Goal: Task Accomplishment & Management: Manage account settings

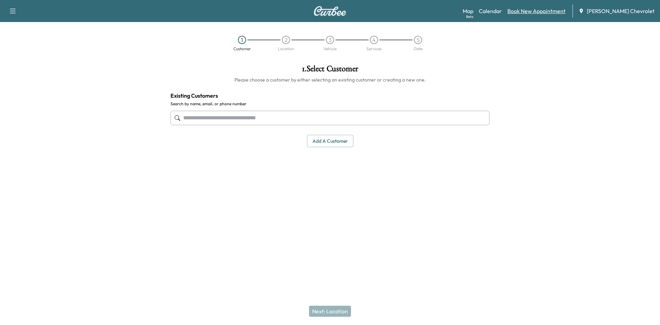
click at [525, 10] on link "Book New Appointment" at bounding box center [536, 11] width 58 height 8
click at [15, 8] on icon "button" at bounding box center [13, 11] width 8 height 8
click at [326, 16] on div "Support Log Out Map Beta Calendar Book New Appointment [PERSON_NAME] Chevrolet" at bounding box center [330, 11] width 660 height 22
click at [234, 114] on input "text" at bounding box center [329, 118] width 319 height 14
click at [324, 114] on input "text" at bounding box center [329, 118] width 319 height 14
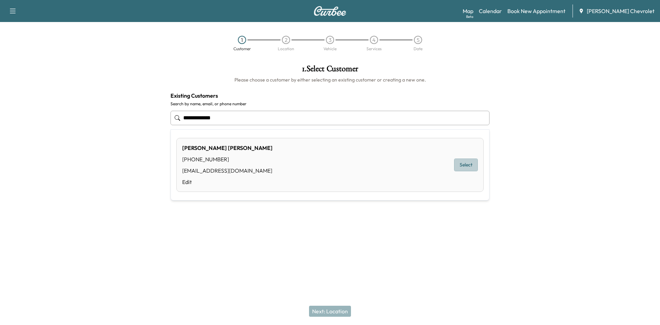
drag, startPoint x: 475, startPoint y: 167, endPoint x: 452, endPoint y: 194, distance: 36.1
click at [475, 167] on button "Select" at bounding box center [466, 164] width 24 height 13
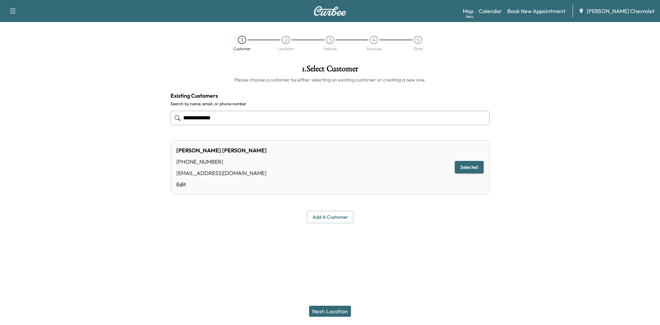
type input "**********"
click at [335, 310] on button "Next: Location" at bounding box center [330, 310] width 42 height 11
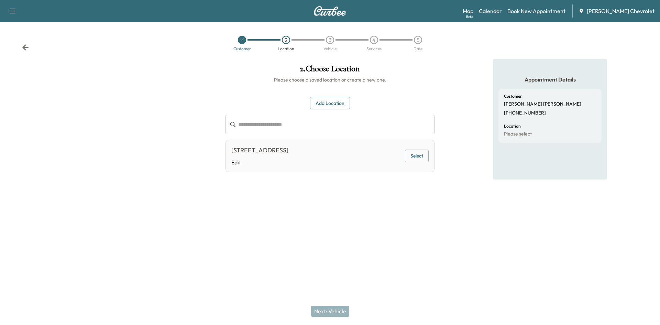
click at [416, 151] on button "Select" at bounding box center [417, 155] width 24 height 13
click at [342, 309] on button "Next: Vehicle" at bounding box center [330, 310] width 38 height 11
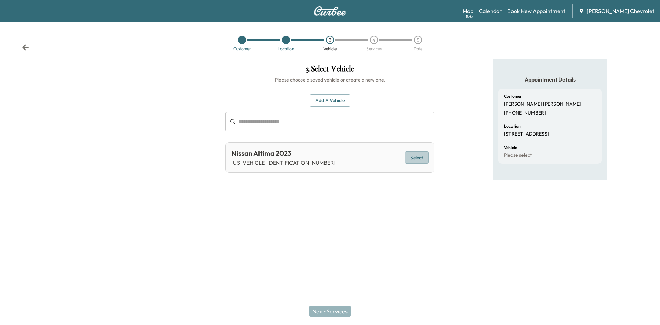
click at [427, 157] on button "Select" at bounding box center [417, 157] width 24 height 13
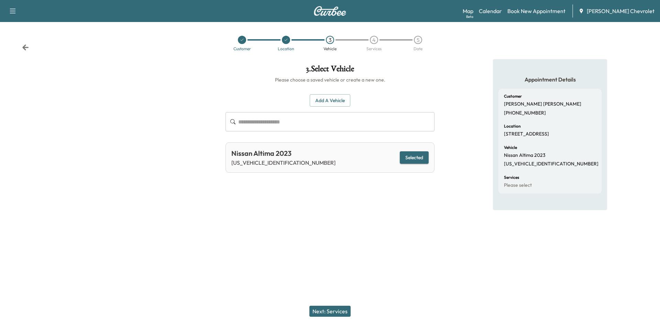
click at [343, 308] on button "Next: Services" at bounding box center [329, 310] width 41 height 11
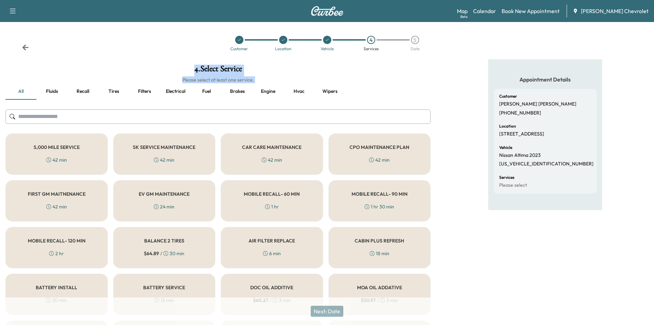
drag, startPoint x: 189, startPoint y: 65, endPoint x: 273, endPoint y: 83, distance: 86.4
click at [279, 80] on h6 "Please select at least one service." at bounding box center [217, 79] width 425 height 7
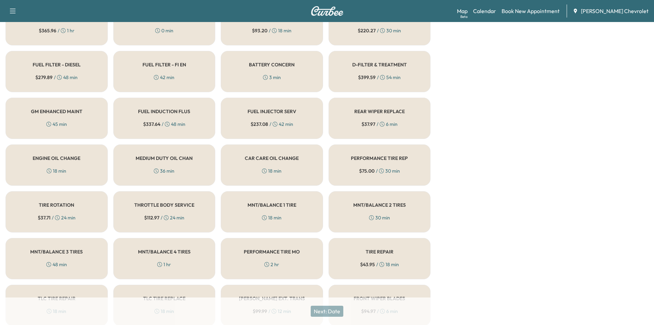
scroll to position [412, 0]
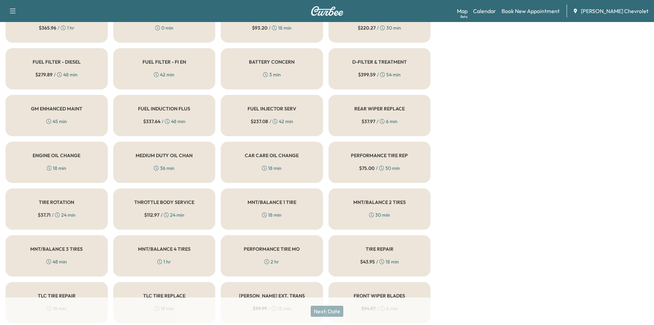
click at [269, 155] on h5 "CAR CARE OIL CHANGE" at bounding box center [272, 155] width 54 height 5
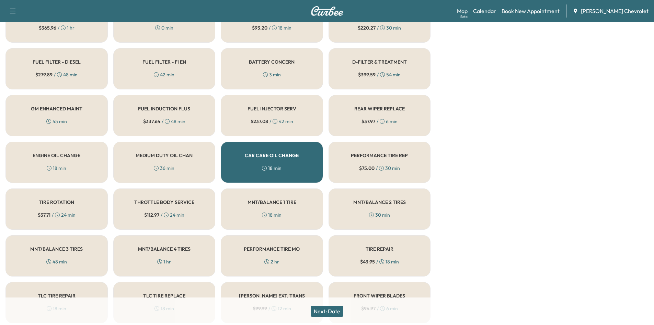
click at [196, 165] on div "MEDIUM DUTY OIL CHAN 36 min" at bounding box center [164, 162] width 102 height 41
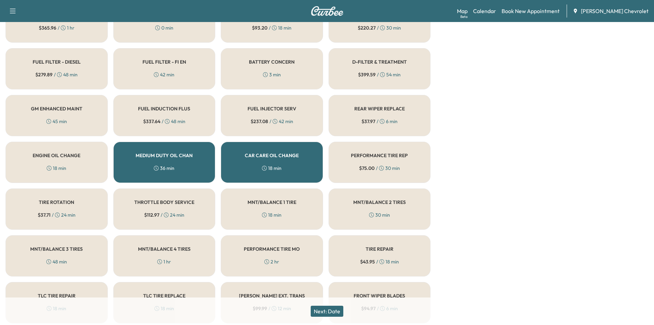
click at [232, 157] on div "CAR CARE OIL CHANGE 18 min" at bounding box center [272, 162] width 102 height 41
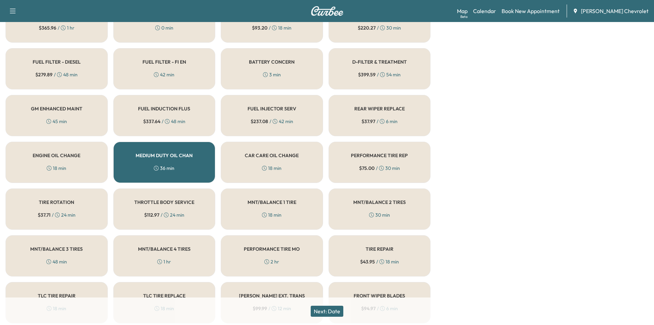
click at [56, 156] on h5 "ENGINE OIL CHANGE" at bounding box center [57, 155] width 48 height 5
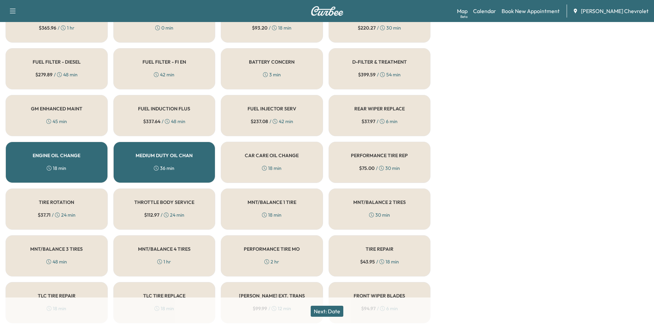
click at [163, 157] on h5 "MEDIUM DUTY OIL CHAN" at bounding box center [164, 155] width 57 height 5
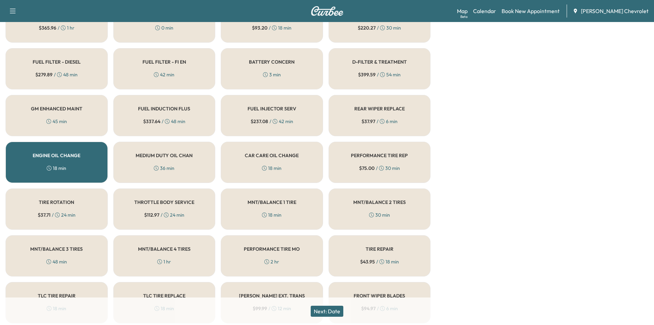
click at [325, 311] on button "Next: Date" at bounding box center [327, 310] width 33 height 11
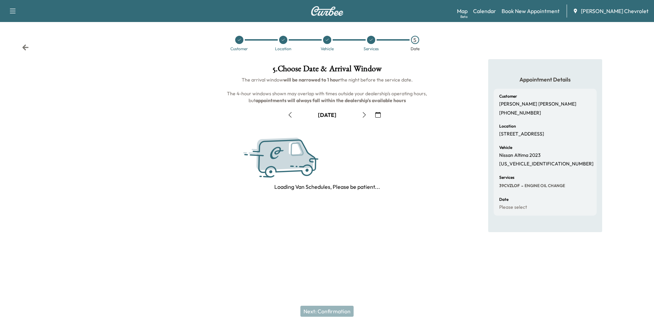
scroll to position [0, 0]
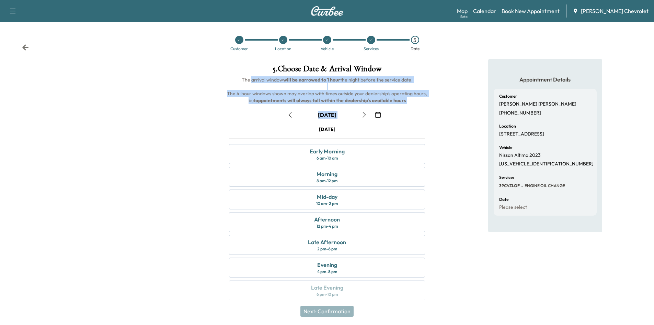
drag, startPoint x: 252, startPoint y: 82, endPoint x: 422, endPoint y: 111, distance: 172.7
click at [411, 107] on div "5 . Choose Date & Arrival Window The arrival window will be narrowed to 1 hour …" at bounding box center [327, 183] width 218 height 249
click at [422, 111] on div "[DATE]" at bounding box center [327, 114] width 207 height 11
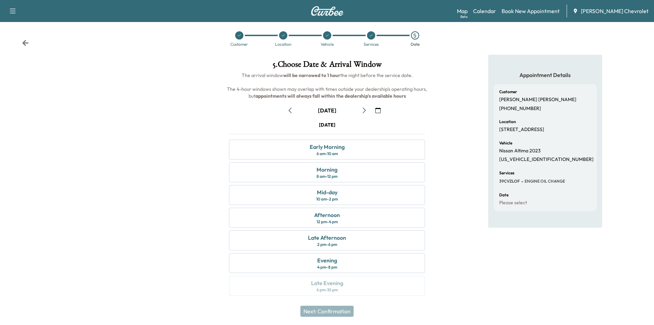
scroll to position [5, 0]
click at [328, 154] on div "6 am - 10 am" at bounding box center [327, 152] width 21 height 5
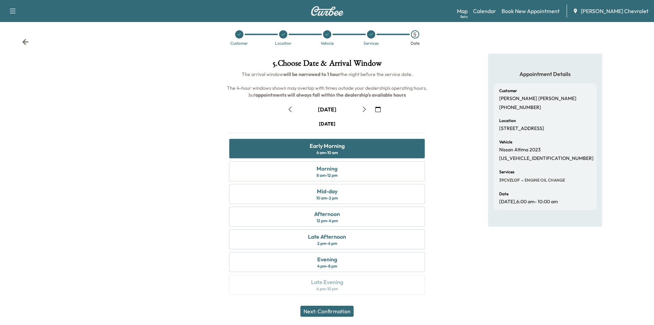
click at [344, 309] on button "Next: Confirmation" at bounding box center [327, 310] width 53 height 11
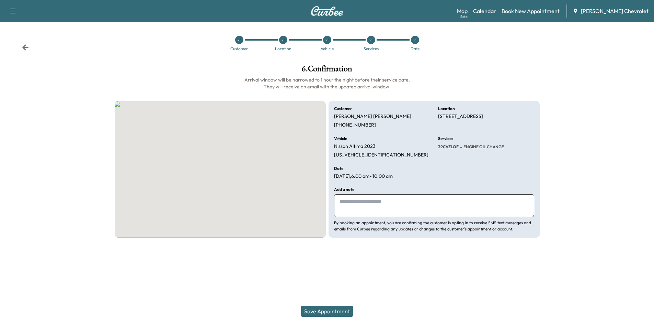
scroll to position [0, 0]
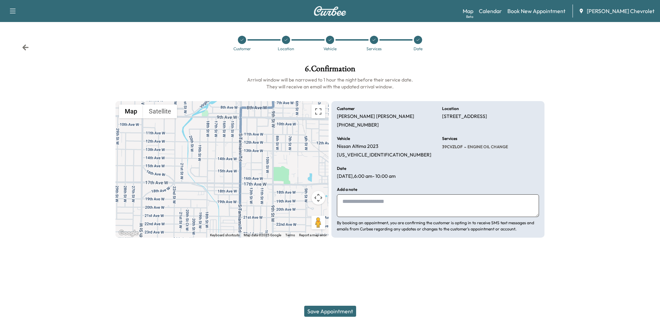
click at [21, 47] on div "Customer Location Vehicle Services Date" at bounding box center [330, 43] width 660 height 32
click at [343, 306] on button "Save Appointment" at bounding box center [330, 310] width 52 height 11
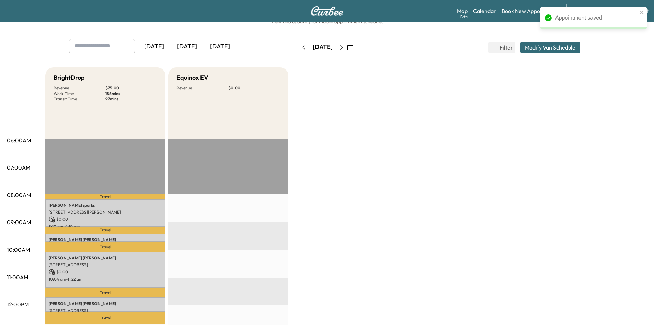
scroll to position [34, 0]
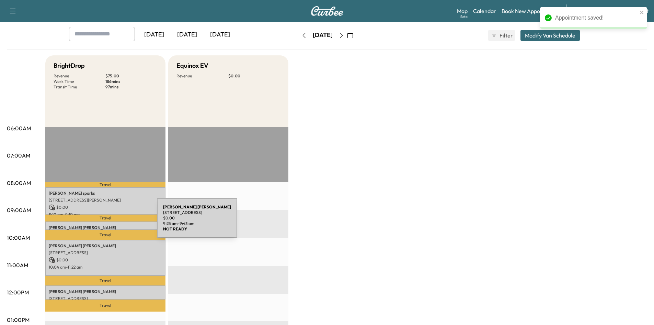
click at [105, 223] on div "[PERSON_NAME] [STREET_ADDRESS] $ 0.00 9:25 am - 9:43 am" at bounding box center [105, 225] width 120 height 8
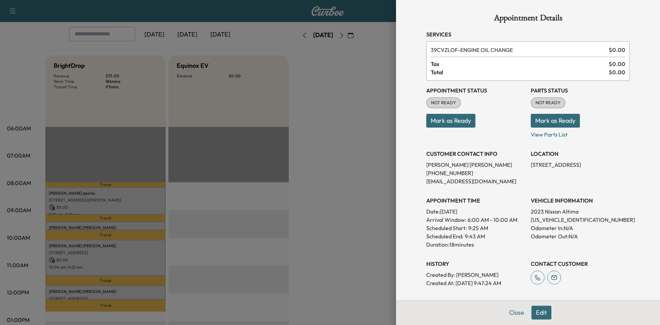
drag, startPoint x: 251, startPoint y: 118, endPoint x: 266, endPoint y: 106, distance: 18.6
click at [250, 117] on div at bounding box center [330, 162] width 660 height 325
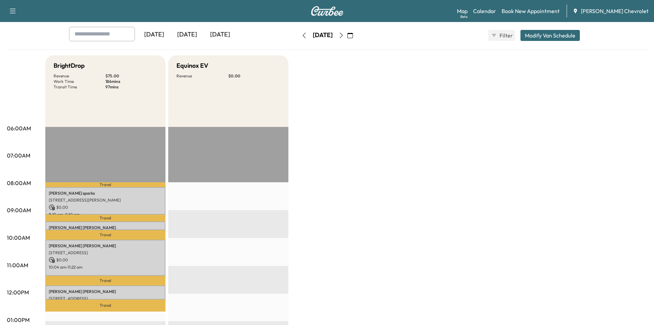
click at [347, 36] on button "button" at bounding box center [342, 35] width 12 height 11
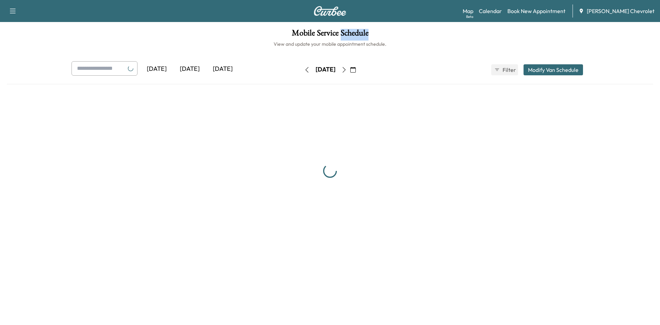
click at [365, 36] on h1 "Mobile Service Schedule" at bounding box center [330, 35] width 646 height 12
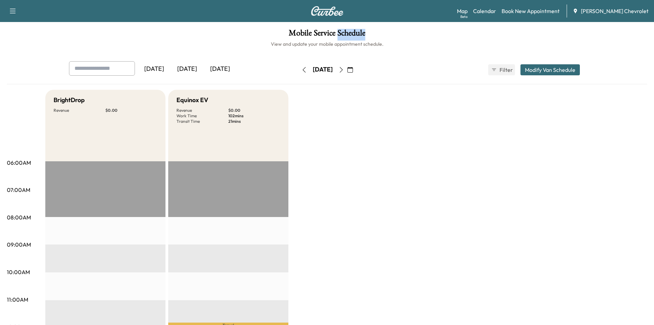
click at [344, 69] on icon "button" at bounding box center [341, 69] width 5 height 5
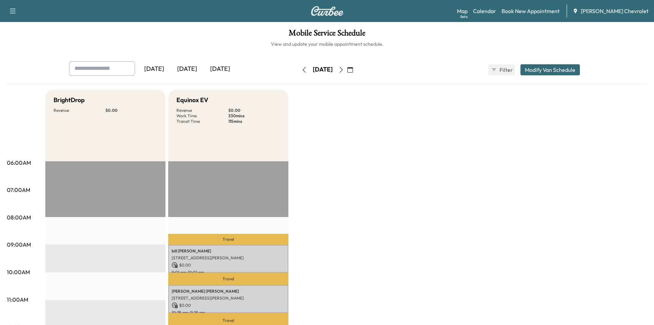
click at [77, 100] on h5 "BrightDrop" at bounding box center [69, 100] width 31 height 10
drag, startPoint x: 90, startPoint y: 96, endPoint x: 147, endPoint y: 70, distance: 63.0
click at [90, 96] on div "BrightDrop" at bounding box center [106, 100] width 104 height 10
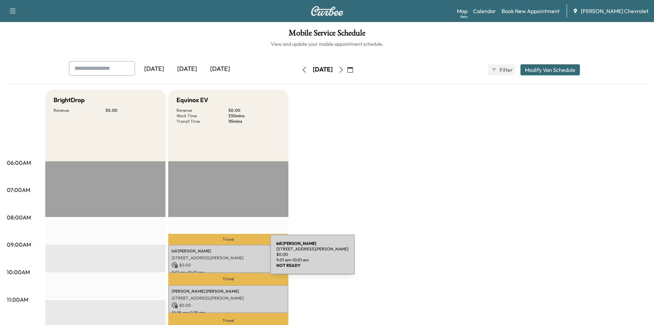
click at [219, 259] on p "[STREET_ADDRESS][PERSON_NAME]" at bounding box center [228, 257] width 113 height 5
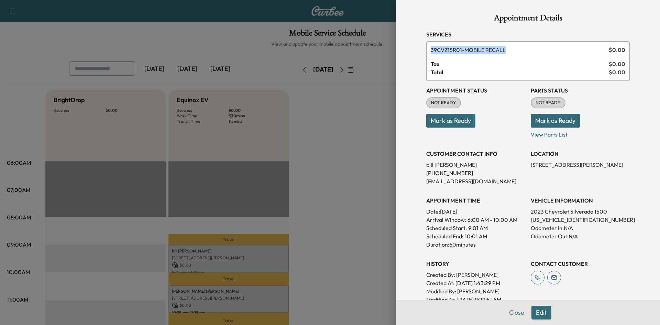
drag, startPoint x: 506, startPoint y: 51, endPoint x: 432, endPoint y: 44, distance: 74.9
click at [418, 47] on div "Appointment Details Services 39CVZ15R01 - MOBILE RECALL $ 0.00 Tax $ 0.00 Total…" at bounding box center [528, 199] width 220 height 398
click at [476, 46] on span "39CVZ15R01 - MOBILE RECALL" at bounding box center [517, 50] width 175 height 8
click at [326, 120] on div at bounding box center [330, 162] width 660 height 325
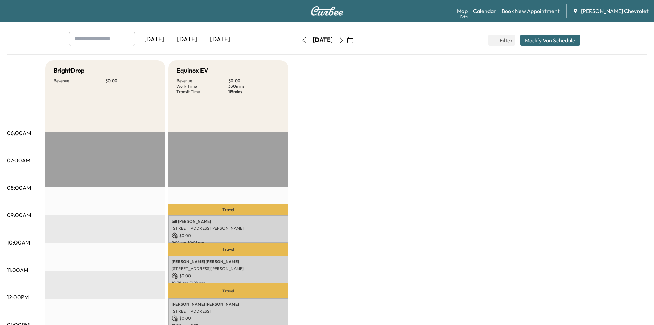
scroll to position [69, 0]
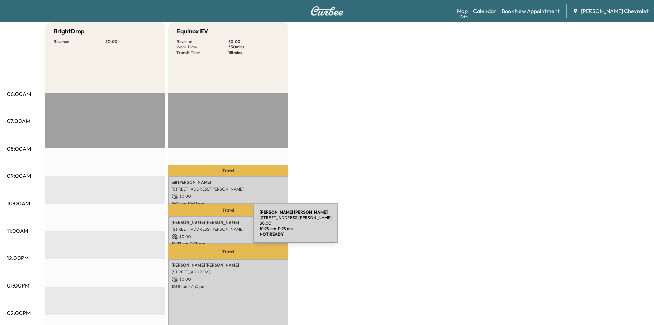
click at [202, 227] on p "[STREET_ADDRESS][PERSON_NAME]" at bounding box center [228, 228] width 113 height 5
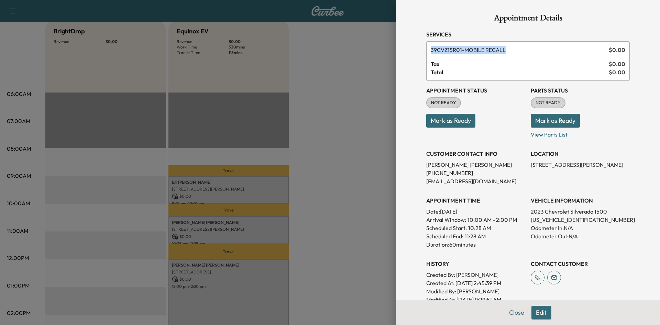
drag, startPoint x: 507, startPoint y: 47, endPoint x: 402, endPoint y: 49, distance: 105.8
click at [409, 50] on div "Appointment Details Services 39CVZ15R01 - MOBILE RECALL $ 0.00 Tax $ 0.00 Total…" at bounding box center [528, 162] width 264 height 325
drag, startPoint x: 402, startPoint y: 49, endPoint x: 367, endPoint y: 54, distance: 35.1
click at [401, 49] on div "Appointment Details Services 39CVZ15R01 - MOBILE RECALL $ 0.00 Tax $ 0.00 Total…" at bounding box center [528, 162] width 264 height 325
click at [399, 176] on div "Appointment Details Services 39CVZ15R01 - MOBILE RECALL $ 0.00 Tax $ 0.00 Total…" at bounding box center [528, 162] width 264 height 325
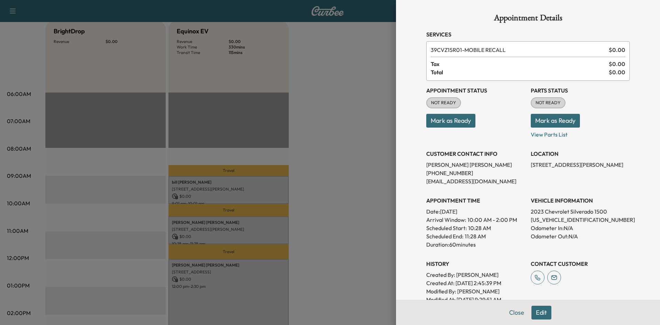
drag, startPoint x: 336, startPoint y: 231, endPoint x: 292, endPoint y: 244, distance: 45.3
click at [332, 233] on div at bounding box center [330, 162] width 660 height 325
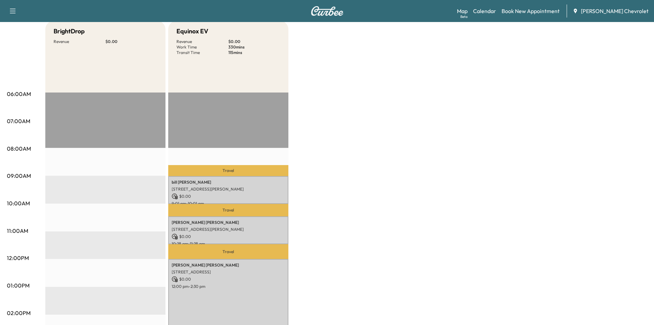
click at [237, 260] on div "[PERSON_NAME] [STREET_ADDRESS][PERSON_NAME] $ 0.00 12:00 pm - 2:30 pm" at bounding box center [228, 293] width 120 height 69
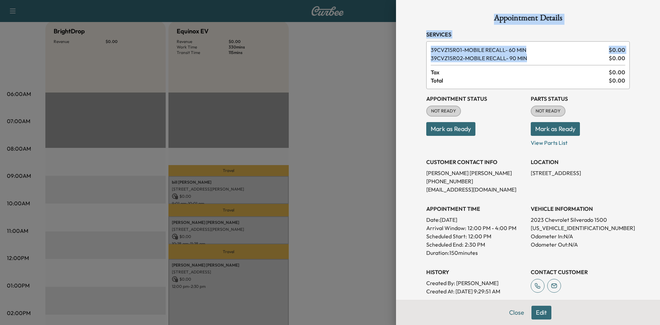
drag, startPoint x: 530, startPoint y: 58, endPoint x: 410, endPoint y: 20, distance: 125.6
click at [412, 21] on div "Appointment Details Services 39CVZ15R01 - MOBILE RECALL- 60 MIN $ 0.00 39CVZ15R…" at bounding box center [528, 162] width 264 height 325
drag, startPoint x: 396, startPoint y: 17, endPoint x: 391, endPoint y: 22, distance: 7.8
click at [396, 17] on div "Appointment Details Services 39CVZ15R01 - MOBILE RECALL- 60 MIN $ 0.00 39CVZ15R…" at bounding box center [528, 162] width 264 height 325
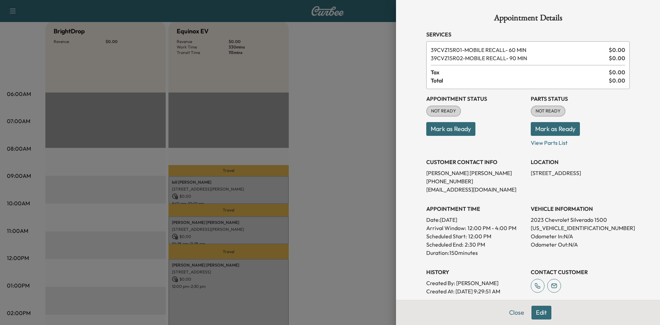
click at [351, 110] on div at bounding box center [330, 162] width 660 height 325
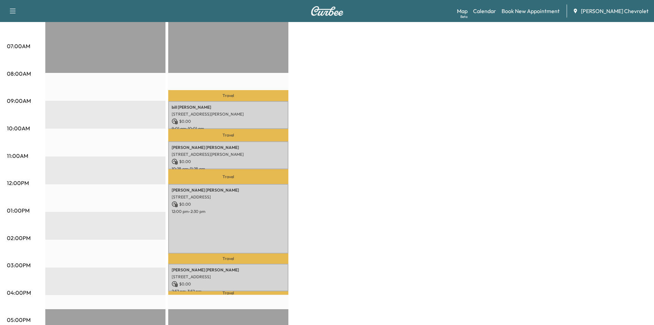
scroll to position [137, 0]
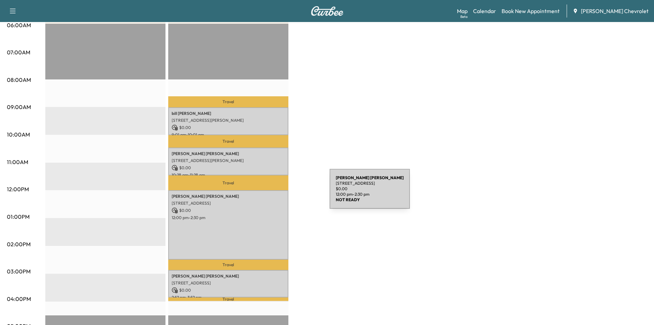
click at [278, 193] on p "[PERSON_NAME]" at bounding box center [228, 195] width 113 height 5
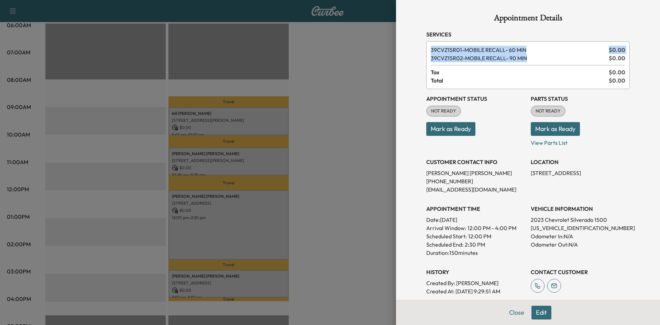
drag, startPoint x: 528, startPoint y: 58, endPoint x: 417, endPoint y: 45, distance: 112.4
click at [418, 45] on div "Appointment Details Services 39CVZ15R01 - MOBILE RECALL- 60 MIN $ 0.00 39CVZ15R…" at bounding box center [528, 195] width 220 height 390
click at [486, 60] on span "39CVZ15R02 - MOBILE RECALL- 90 MIN" at bounding box center [517, 58] width 175 height 8
drag, startPoint x: 523, startPoint y: 60, endPoint x: 418, endPoint y: 42, distance: 106.3
click at [419, 42] on div "Appointment Details Services 39CVZ15R01 - MOBILE RECALL- 60 MIN $ 0.00 39CVZ15R…" at bounding box center [528, 195] width 220 height 390
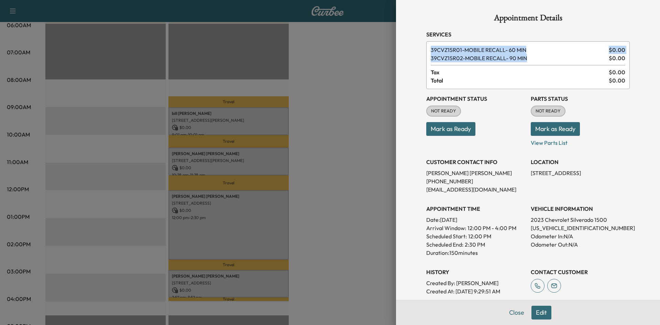
click at [418, 42] on div "Appointment Details Services 39CVZ15R01 - MOBILE RECALL- 60 MIN $ 0.00 39CVZ15R…" at bounding box center [528, 195] width 220 height 390
click at [418, 57] on div "Appointment Details Services 39CVZ15R01 - MOBILE RECALL- 60 MIN $ 0.00 39CVZ15R…" at bounding box center [528, 195] width 220 height 390
click at [370, 78] on div at bounding box center [330, 162] width 660 height 325
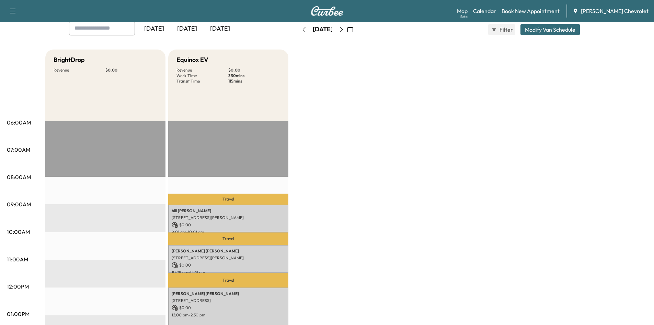
scroll to position [0, 0]
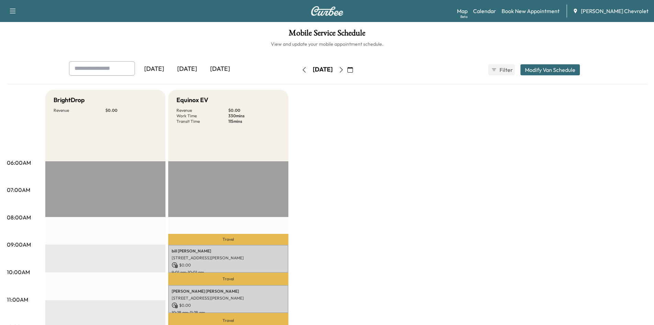
click at [347, 66] on button "button" at bounding box center [342, 69] width 12 height 11
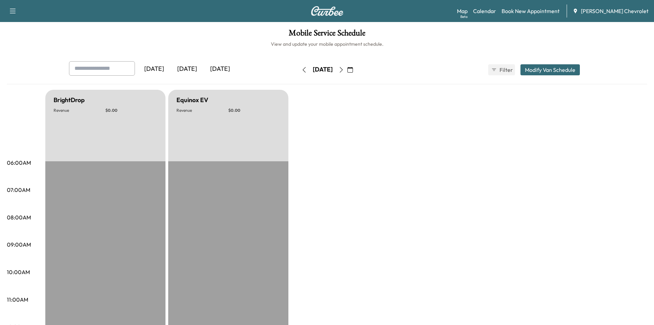
click at [347, 68] on button "button" at bounding box center [342, 69] width 12 height 11
click at [298, 69] on div "[DATE]" at bounding box center [322, 69] width 49 height 11
click at [298, 69] on button "button" at bounding box center [304, 69] width 12 height 11
click at [298, 69] on div "[DATE]" at bounding box center [322, 69] width 49 height 11
click at [302, 71] on icon "button" at bounding box center [304, 69] width 5 height 5
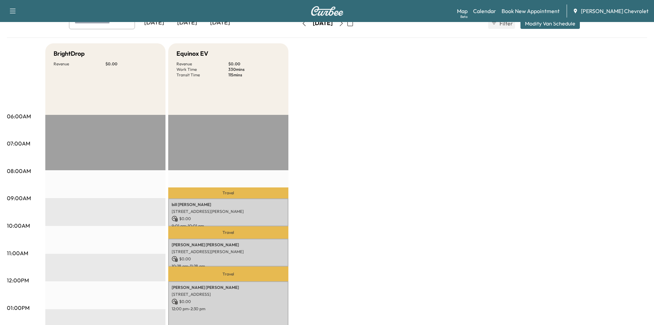
scroll to position [34, 0]
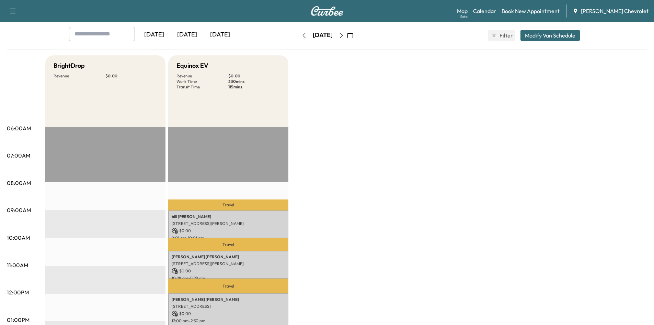
drag, startPoint x: 195, startPoint y: 66, endPoint x: 185, endPoint y: 61, distance: 10.9
click at [195, 65] on h5 "Equinox EV" at bounding box center [193, 66] width 32 height 10
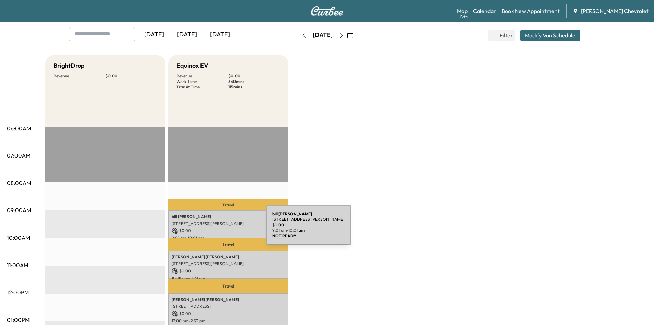
click at [215, 229] on p "$ 0.00" at bounding box center [228, 230] width 113 height 6
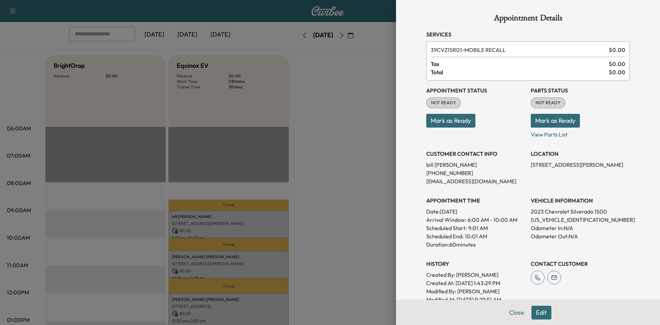
click at [350, 88] on div at bounding box center [330, 162] width 660 height 325
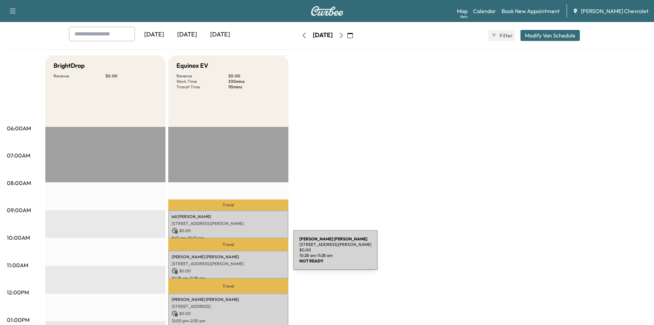
click at [241, 254] on p "[PERSON_NAME]" at bounding box center [228, 256] width 113 height 5
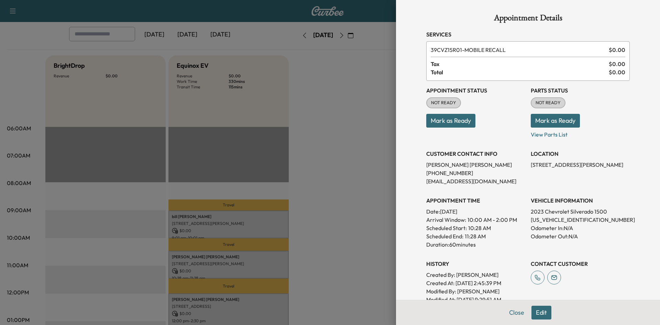
drag, startPoint x: 365, startPoint y: 102, endPoint x: 252, endPoint y: 284, distance: 214.6
click at [362, 105] on div at bounding box center [330, 162] width 660 height 325
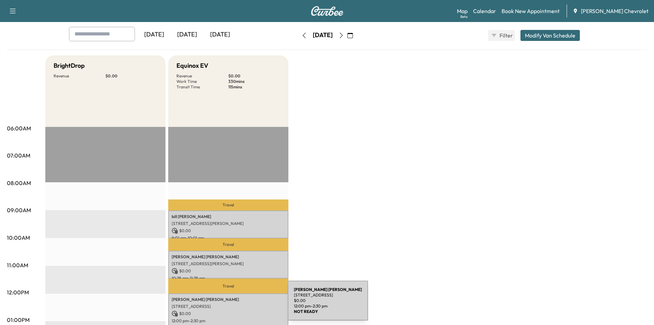
click at [236, 304] on p "[STREET_ADDRESS]" at bounding box center [228, 305] width 113 height 5
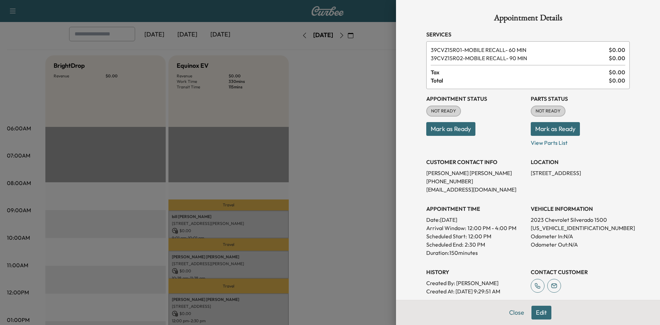
click at [260, 111] on div at bounding box center [330, 162] width 660 height 325
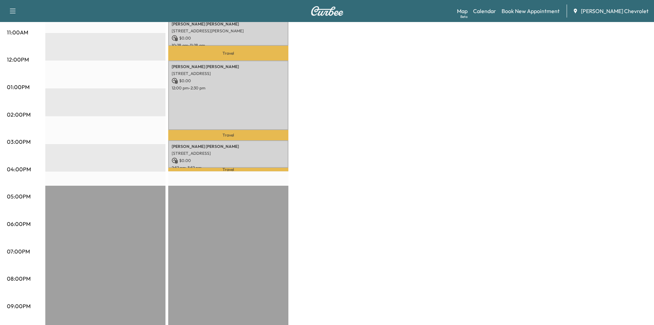
scroll to position [275, 0]
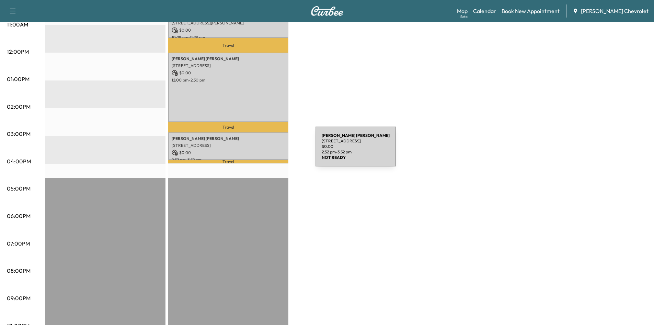
click at [250, 138] on p "[PERSON_NAME]" at bounding box center [228, 138] width 113 height 5
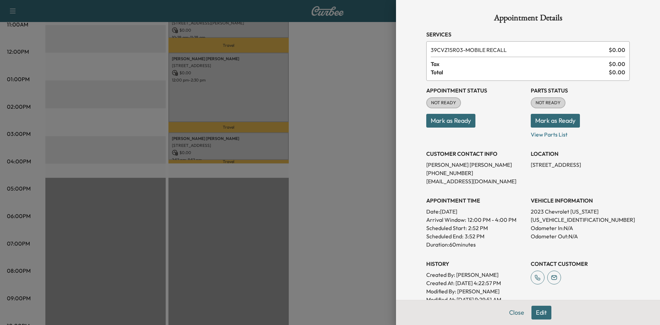
click at [305, 149] on div at bounding box center [330, 162] width 660 height 325
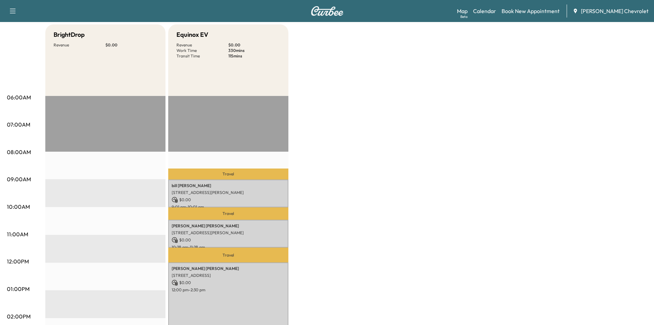
scroll to position [0, 0]
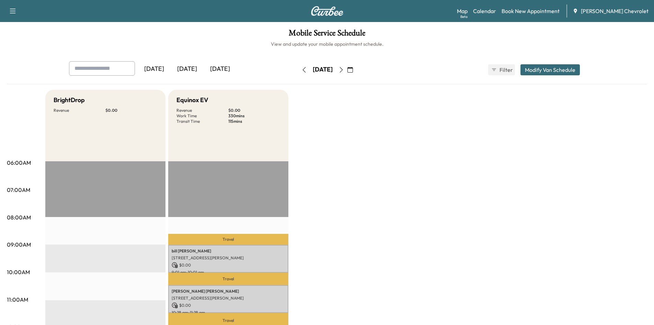
click at [344, 70] on icon "button" at bounding box center [341, 69] width 5 height 5
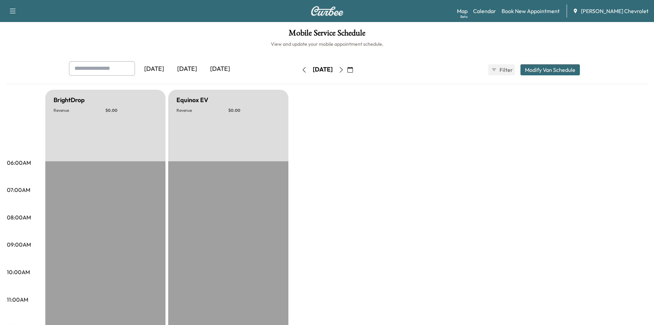
click at [344, 68] on icon "button" at bounding box center [341, 69] width 5 height 5
click at [343, 68] on icon "button" at bounding box center [341, 69] width 3 height 5
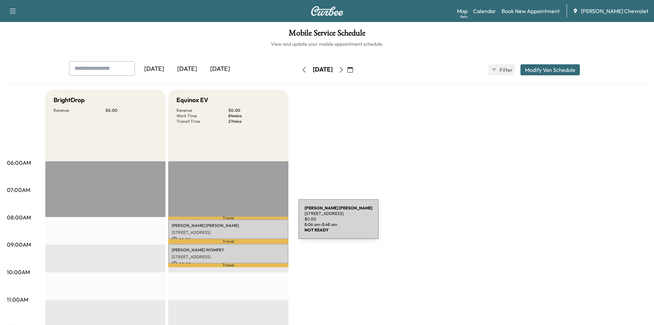
click at [245, 228] on div "[PERSON_NAME] [STREET_ADDRESS] $ 0.00 8:06 am - 8:48 am" at bounding box center [228, 229] width 120 height 20
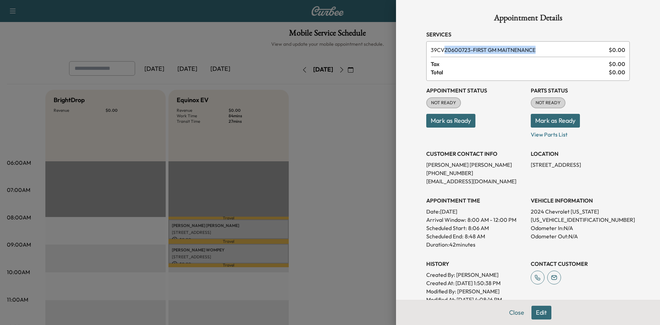
drag, startPoint x: 538, startPoint y: 52, endPoint x: 437, endPoint y: 49, distance: 100.7
click at [437, 49] on span "39CVZ0600723 - FIRST GM MAITNENANCE" at bounding box center [517, 50] width 175 height 8
click at [454, 48] on span "39CVZ0600723 - FIRST GM MAITNENANCE" at bounding box center [517, 50] width 175 height 8
click at [426, 58] on div "39CVZ0600723 - FIRST GM MAITNENANCE $ 0.00 Tax $ 0.00 Total $ 0.00" at bounding box center [527, 61] width 203 height 40
click at [371, 129] on div at bounding box center [330, 162] width 660 height 325
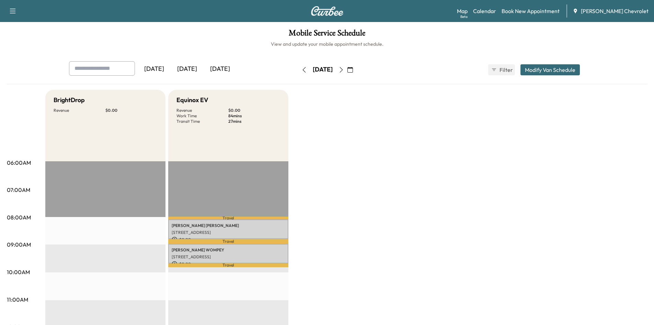
drag, startPoint x: 79, startPoint y: 126, endPoint x: 79, endPoint y: 108, distance: 18.2
click at [79, 126] on div "BrightDrop Revenue $ 0.00" at bounding box center [105, 125] width 120 height 71
click at [570, 69] on button "Modify Van Schedule" at bounding box center [550, 69] width 59 height 11
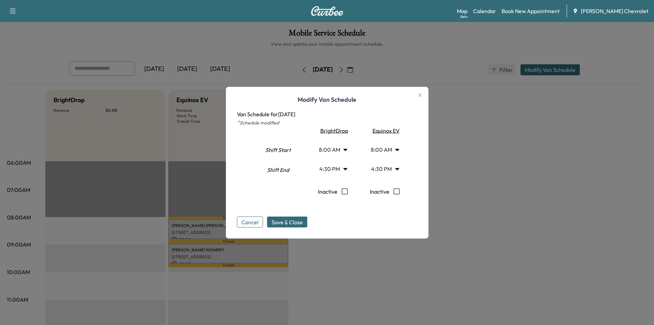
click at [261, 222] on button "Cancel" at bounding box center [250, 221] width 26 height 11
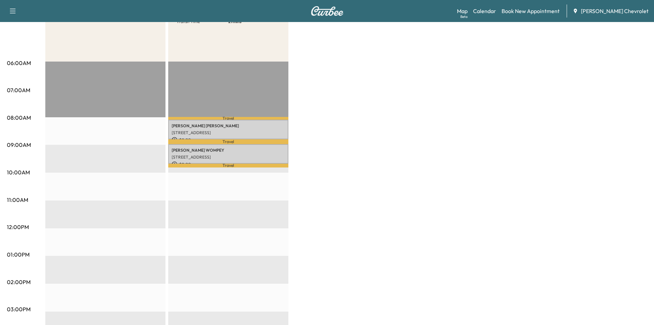
scroll to position [103, 0]
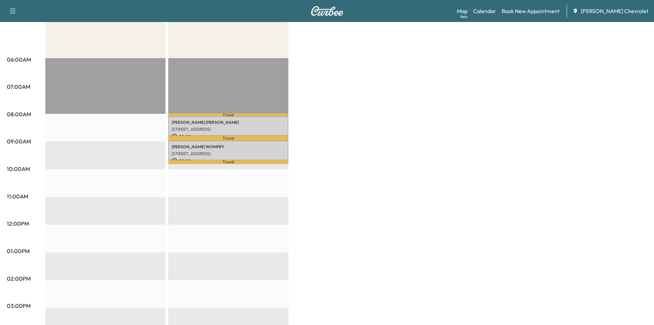
click at [231, 147] on p "[PERSON_NAME]" at bounding box center [228, 146] width 113 height 5
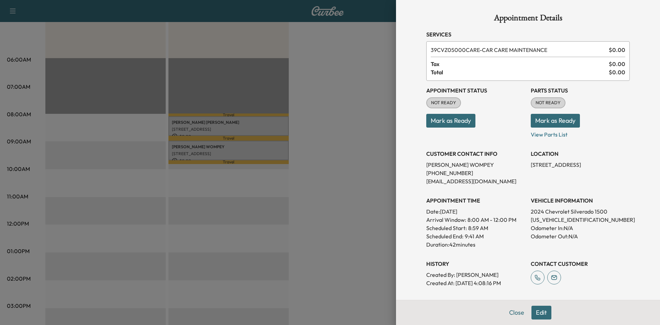
click at [332, 124] on div at bounding box center [330, 162] width 660 height 325
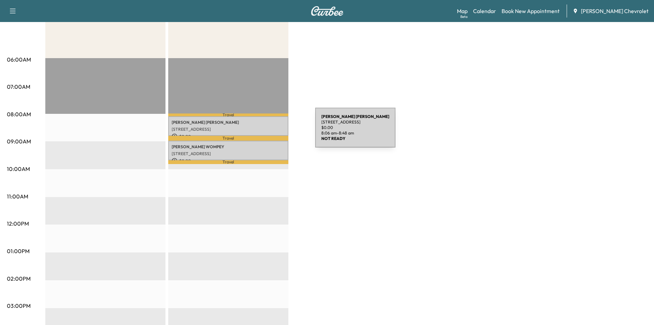
click at [260, 130] on p "[STREET_ADDRESS]" at bounding box center [228, 128] width 113 height 5
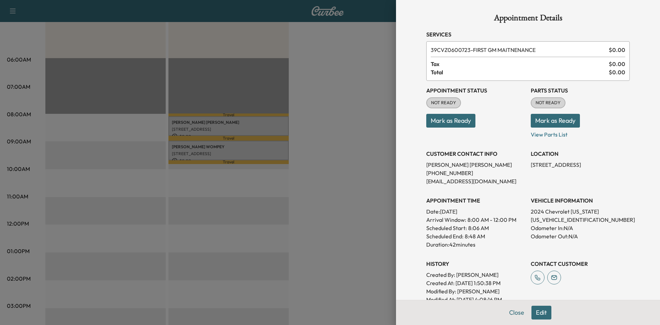
click at [335, 119] on div at bounding box center [330, 162] width 660 height 325
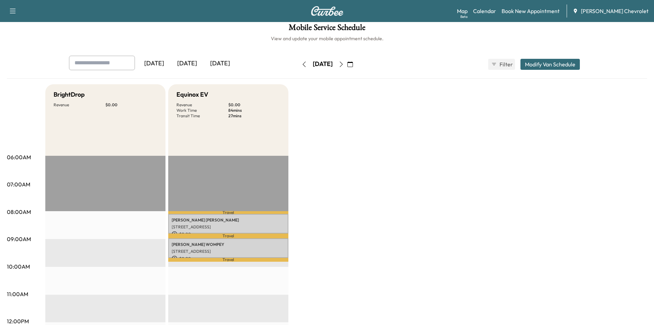
scroll to position [0, 0]
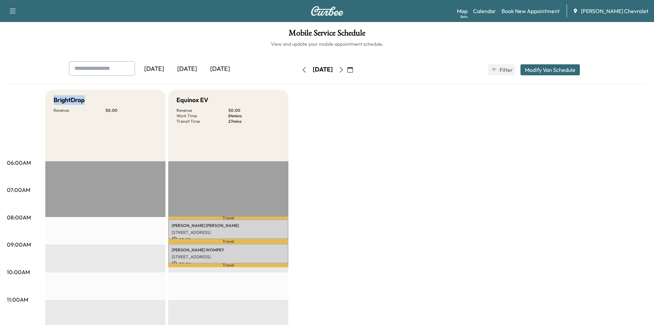
drag, startPoint x: 51, startPoint y: 97, endPoint x: 127, endPoint y: 96, distance: 76.3
click at [127, 96] on div "BrightDrop Revenue $ 0.00" at bounding box center [105, 125] width 120 height 71
drag, startPoint x: 183, startPoint y: 93, endPoint x: 224, endPoint y: 93, distance: 41.2
click at [224, 93] on div "Equinox EV Revenue $ 0.00 Work Time 84 mins Transit Time 27 mins" at bounding box center [228, 125] width 120 height 71
click at [158, 94] on div "BrightDrop Revenue $ 0.00" at bounding box center [105, 125] width 120 height 71
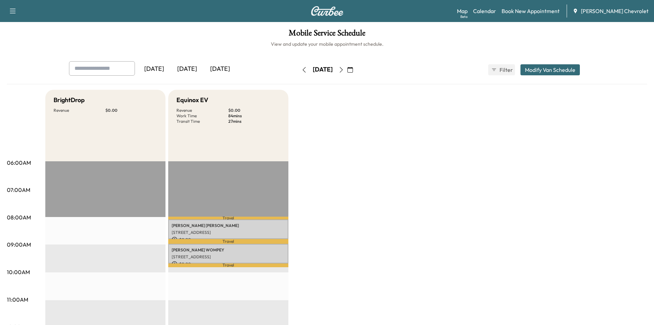
click at [298, 66] on button "button" at bounding box center [304, 69] width 12 height 11
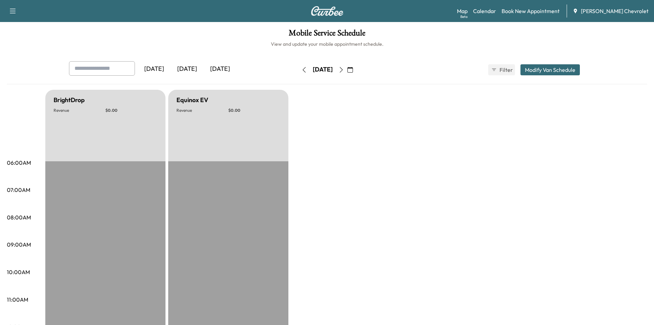
click at [302, 68] on icon "button" at bounding box center [304, 69] width 5 height 5
click at [298, 68] on button "button" at bounding box center [304, 69] width 12 height 11
type input "*"
type input "****"
type input "*"
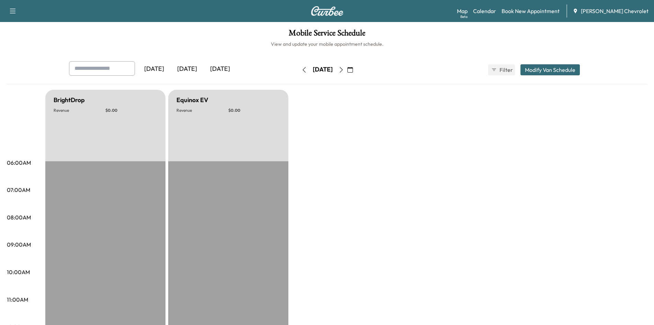
type input "****"
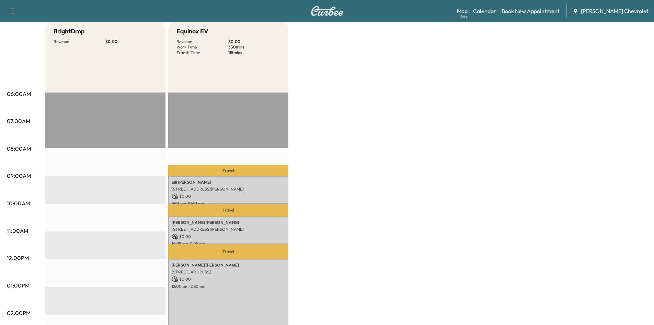
scroll to position [34, 0]
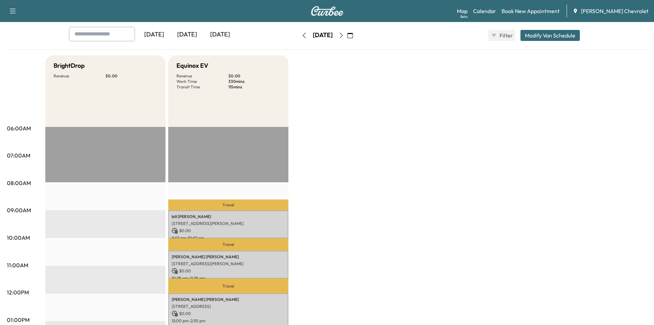
click at [543, 29] on div "[DATE] [DATE] [DATE] [DATE] September 2025 S M T W T F S 31 1 2 3 4 5 6 7 8 9 1…" at bounding box center [328, 35] width 528 height 17
click at [542, 33] on button "Modify Van Schedule" at bounding box center [550, 35] width 59 height 11
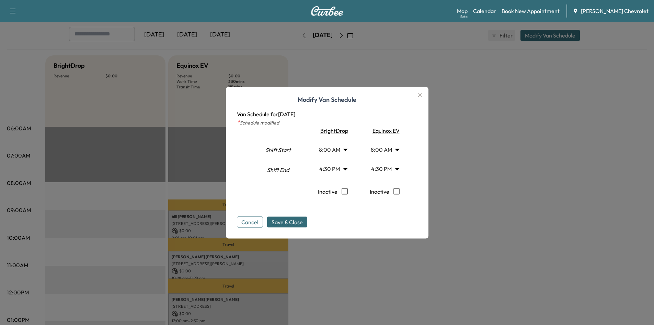
click at [424, 97] on icon "button" at bounding box center [420, 95] width 8 height 8
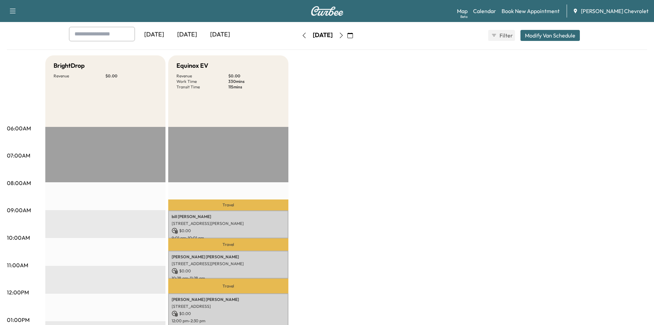
click at [365, 167] on div "BrightDrop Revenue $ 0.00 EST Start Equinox EV Revenue $ 0.00 Work Time 330 min…" at bounding box center [346, 312] width 602 height 515
click at [302, 33] on icon "button" at bounding box center [304, 35] width 5 height 5
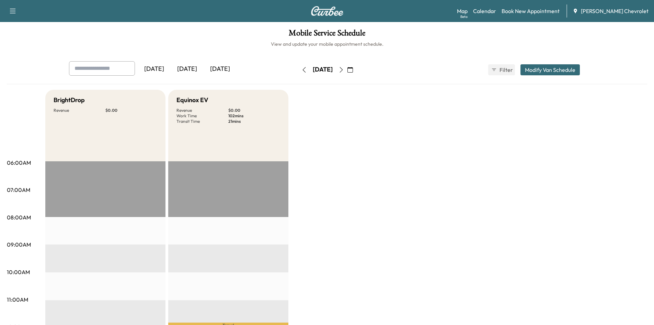
click at [286, 33] on h1 "Mobile Service Schedule" at bounding box center [327, 35] width 641 height 12
click at [302, 72] on icon "button" at bounding box center [304, 69] width 5 height 5
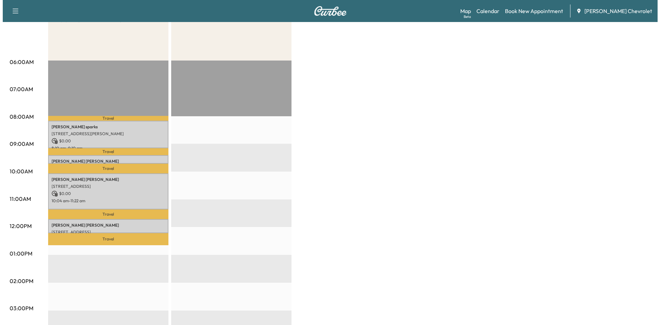
scroll to position [137, 0]
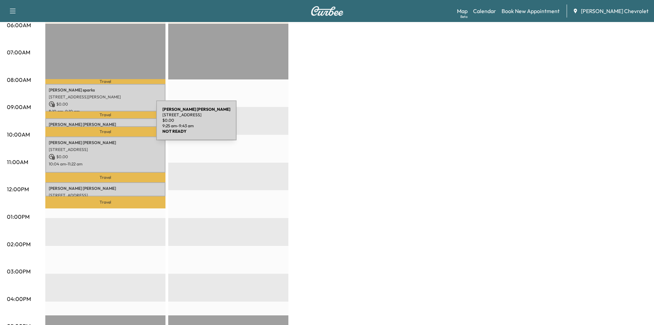
click at [105, 122] on p "[PERSON_NAME]" at bounding box center [105, 124] width 113 height 5
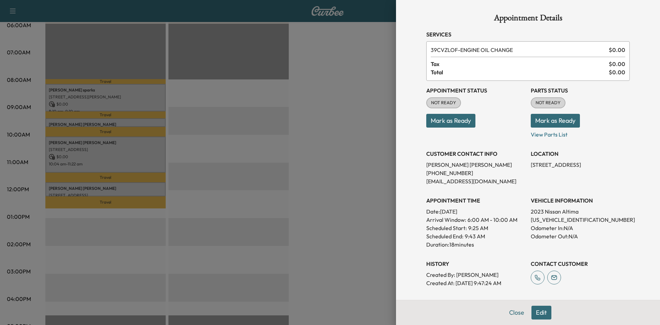
click at [533, 314] on button "Edit" at bounding box center [541, 312] width 20 height 14
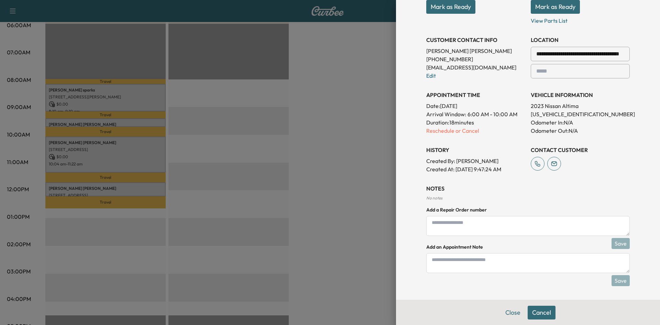
click at [537, 309] on button "Cancel" at bounding box center [541, 312] width 28 height 14
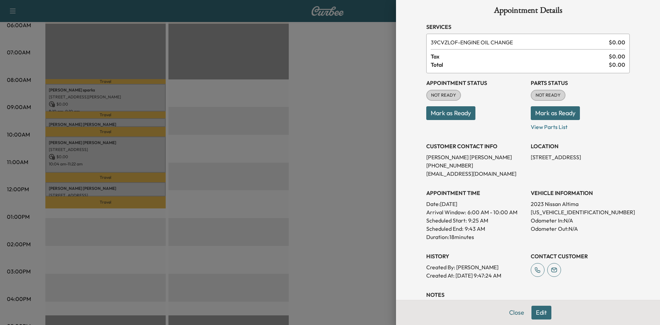
scroll to position [0, 0]
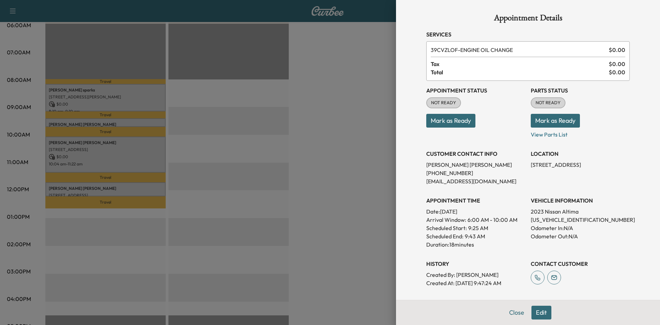
click at [534, 312] on button "Edit" at bounding box center [541, 312] width 20 height 14
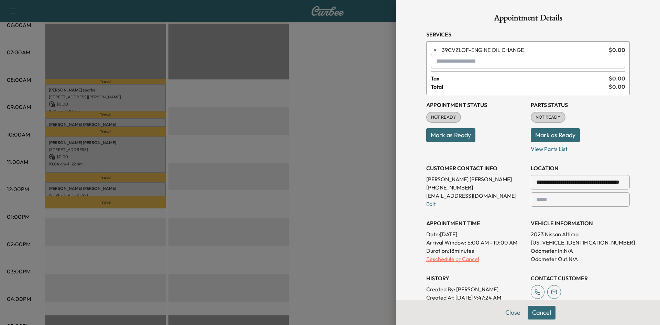
click at [465, 260] on p "Reschedule or Cancel" at bounding box center [475, 259] width 99 height 8
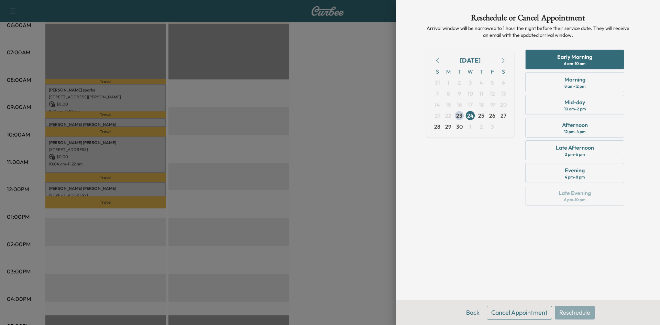
click at [538, 314] on button "Cancel Appointment" at bounding box center [518, 312] width 65 height 14
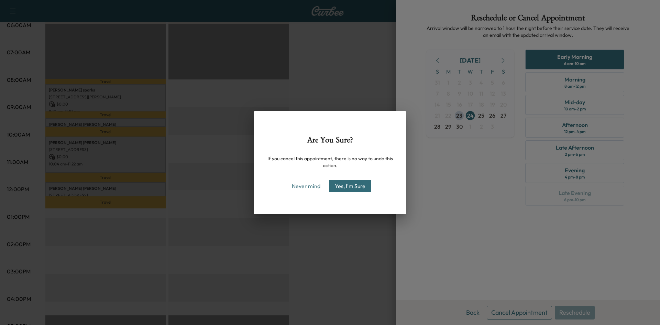
click at [351, 187] on button "Yes, I'm Sure" at bounding box center [350, 186] width 42 height 12
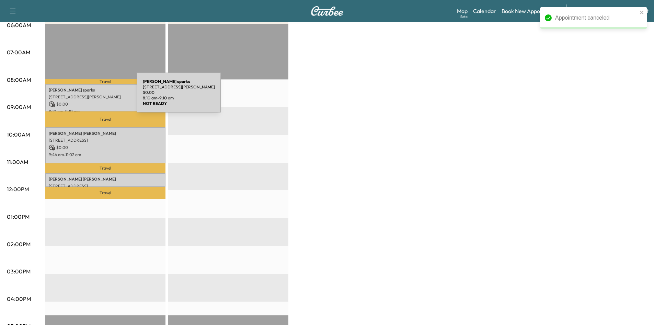
click at [85, 97] on p "[STREET_ADDRESS][PERSON_NAME]" at bounding box center [105, 96] width 113 height 5
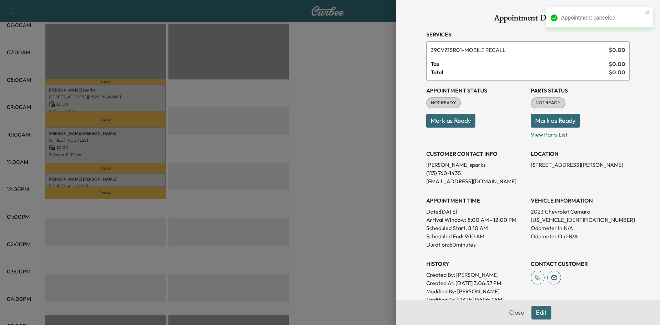
click at [293, 125] on div at bounding box center [330, 162] width 660 height 325
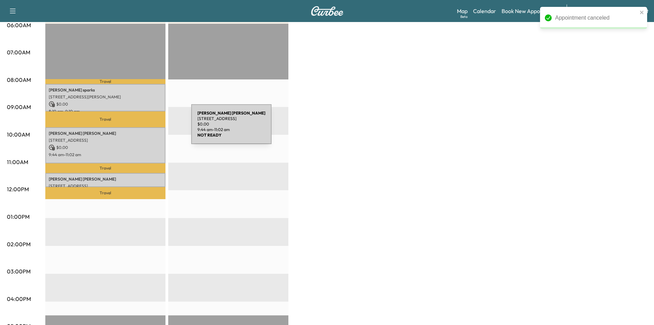
click at [139, 128] on div "[PERSON_NAME] [STREET_ADDRESS] $ 0.00 9:44 am - 11:02 am" at bounding box center [105, 145] width 120 height 36
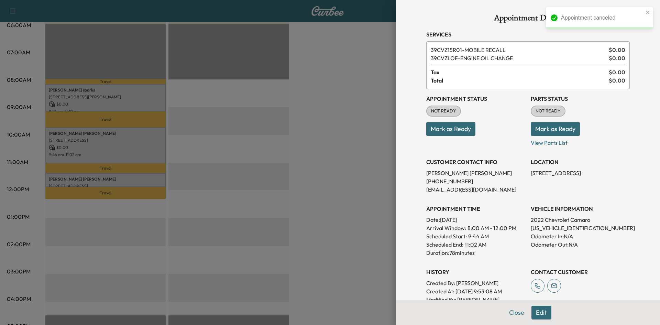
click at [300, 107] on div at bounding box center [330, 162] width 660 height 325
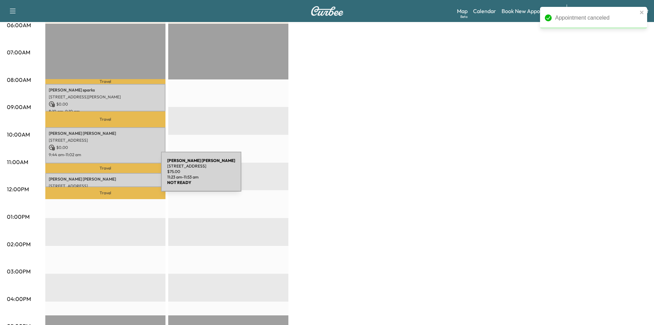
click at [110, 176] on p "[PERSON_NAME]" at bounding box center [105, 178] width 113 height 5
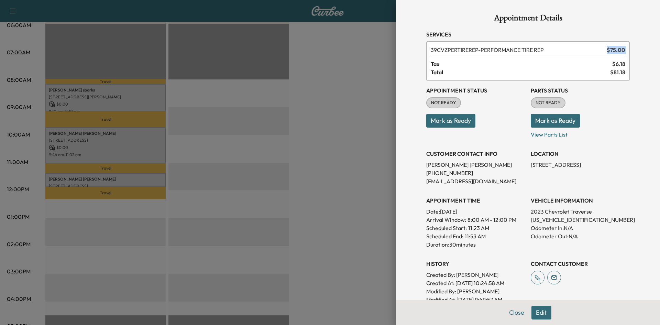
drag, startPoint x: 547, startPoint y: 50, endPoint x: 419, endPoint y: 58, distance: 128.0
click at [419, 58] on div "Appointment Details Services 39CVZPERTIREREP - PERFORMANCE TIRE REP $ 75.00 Tax…" at bounding box center [528, 199] width 220 height 398
click at [420, 53] on div "Appointment Details Services 39CVZPERTIREREP - PERFORMANCE TIRE REP $ 75.00 Tax…" at bounding box center [528, 199] width 220 height 398
drag, startPoint x: 465, startPoint y: 43, endPoint x: 560, endPoint y: 44, distance: 94.1
click at [560, 44] on div "39CVZPERTIREREP - PERFORMANCE TIRE REP $ 75.00 Tax $ 6.18 Total $ 81.18" at bounding box center [527, 61] width 203 height 40
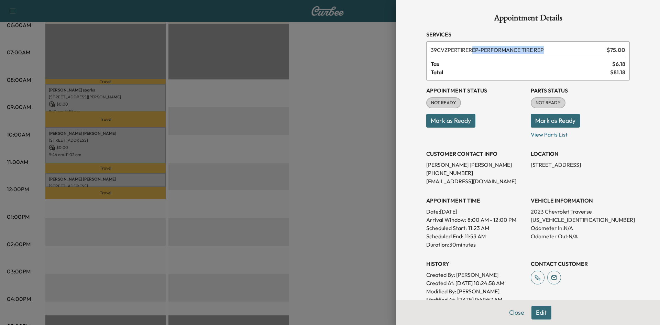
click at [559, 44] on div "39CVZPERTIREREP - PERFORMANCE TIRE REP $ 75.00 Tax $ 6.18 Total $ 81.18" at bounding box center [527, 61] width 203 height 40
drag, startPoint x: 270, startPoint y: 68, endPoint x: 189, endPoint y: 104, distance: 89.0
click at [270, 68] on div at bounding box center [330, 162] width 660 height 325
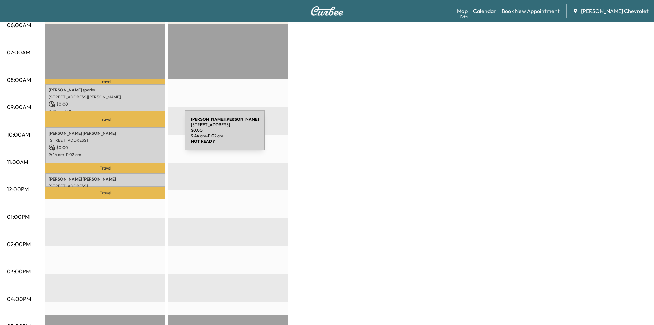
click at [130, 137] on p "[STREET_ADDRESS]" at bounding box center [105, 139] width 113 height 5
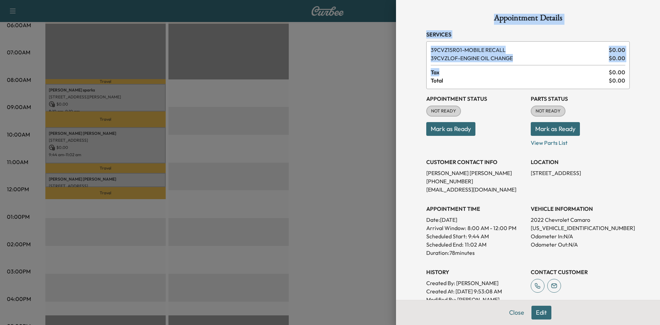
drag, startPoint x: 464, startPoint y: 64, endPoint x: 380, endPoint y: 56, distance: 84.5
click at [380, 56] on div "Appointment Details Services 39CVZ15R01 - MOBILE RECALL $ 0.00 39CVZLOF - ENGIN…" at bounding box center [330, 162] width 660 height 325
drag, startPoint x: 380, startPoint y: 56, endPoint x: 295, endPoint y: 60, distance: 85.3
click at [380, 56] on div at bounding box center [330, 162] width 660 height 325
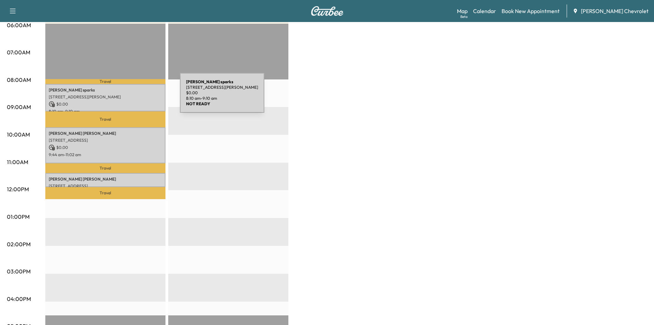
click at [123, 102] on p "$ 0.00" at bounding box center [105, 104] width 113 height 6
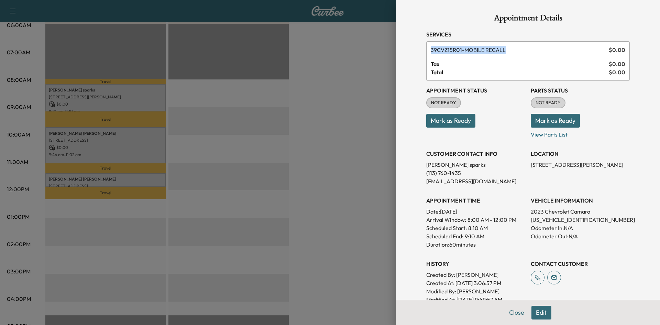
drag, startPoint x: 511, startPoint y: 51, endPoint x: 394, endPoint y: 47, distance: 117.6
click at [396, 47] on div "Appointment Details Services 39CVZ15R01 - MOBILE RECALL $ 0.00 Tax $ 0.00 Total…" at bounding box center [528, 162] width 264 height 325
click at [228, 48] on div at bounding box center [330, 162] width 660 height 325
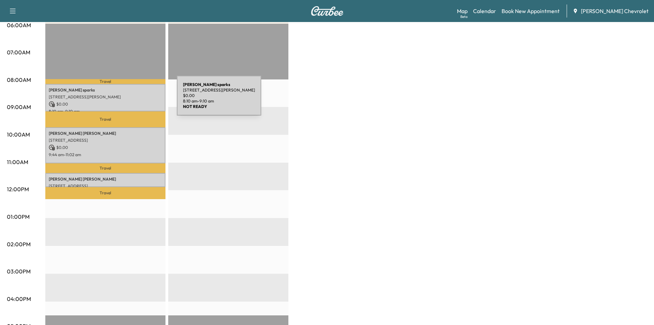
click at [125, 95] on p "[STREET_ADDRESS][PERSON_NAME]" at bounding box center [105, 96] width 113 height 5
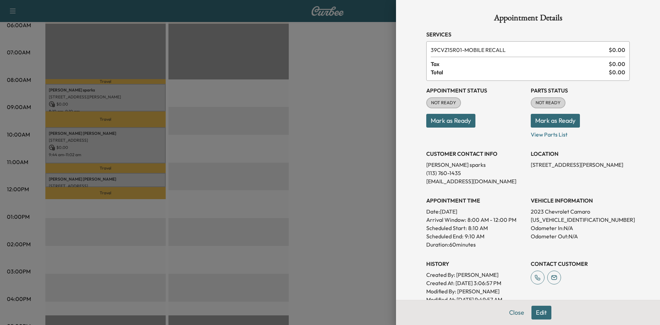
scroll to position [99, 0]
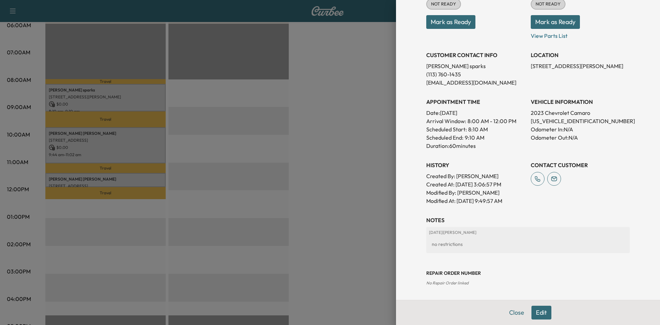
drag, startPoint x: 519, startPoint y: 205, endPoint x: 410, endPoint y: 169, distance: 114.6
click at [410, 169] on div "Appointment Details Services 39CVZ15R01 - MOBILE RECALL $ 0.00 Tax $ 0.00 Total…" at bounding box center [528, 162] width 264 height 325
click at [408, 168] on div "Appointment Details Services 39CVZ15R01 - MOBILE RECALL $ 0.00 Tax $ 0.00 Total…" at bounding box center [528, 162] width 264 height 325
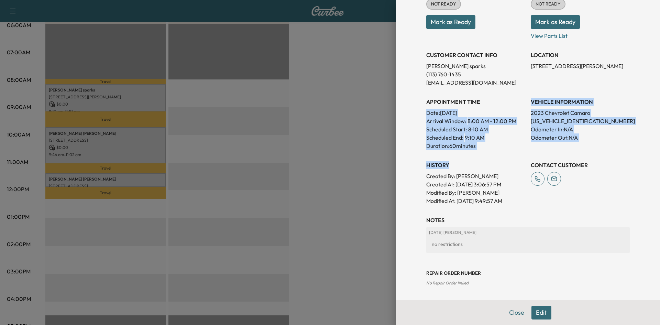
drag, startPoint x: 410, startPoint y: 112, endPoint x: 470, endPoint y: 162, distance: 77.8
click at [470, 162] on div "Appointment Details Services 39CVZ15R01 - MOBILE RECALL $ 0.00 Tax $ 0.00 Total…" at bounding box center [528, 162] width 264 height 325
click at [470, 162] on h3 "History" at bounding box center [475, 165] width 99 height 8
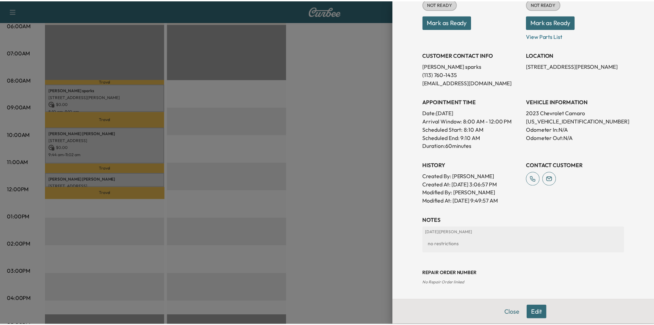
scroll to position [64, 0]
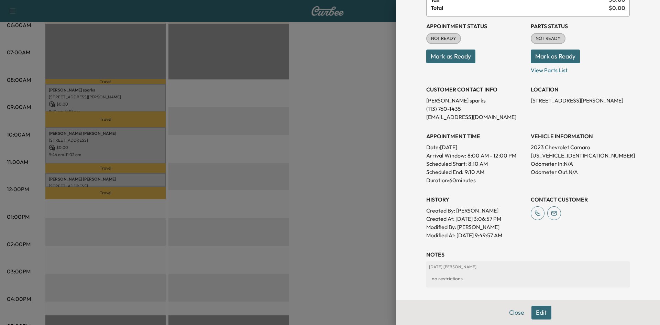
drag, startPoint x: 418, startPoint y: 143, endPoint x: 477, endPoint y: 184, distance: 71.8
click at [477, 184] on div "Appointment Details Services 39CVZ15R01 - MOBILE RECALL $ 0.00 Tax $ 0.00 Total…" at bounding box center [528, 135] width 220 height 398
click at [478, 183] on p "Duration: 60 minutes" at bounding box center [475, 180] width 99 height 8
drag, startPoint x: 422, startPoint y: 149, endPoint x: 483, endPoint y: 182, distance: 69.5
click at [483, 182] on div "APPOINTMENT TIME Date: [DATE] Arrival Window: 8:00 AM - 12:00 PM Scheduled Star…" at bounding box center [475, 155] width 99 height 58
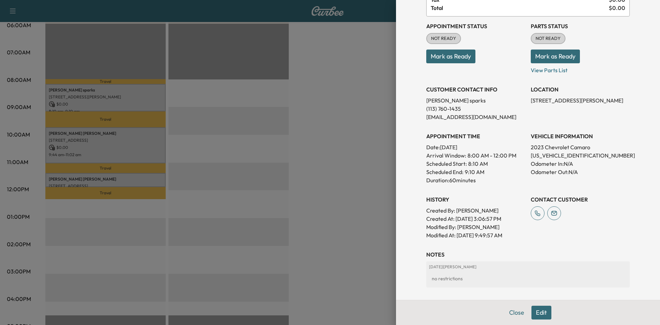
click at [467, 158] on span "8:00 AM - 12:00 PM" at bounding box center [491, 155] width 49 height 8
drag, startPoint x: 461, startPoint y: 162, endPoint x: 484, endPoint y: 179, distance: 28.3
click at [484, 179] on div "APPOINTMENT TIME Date: [DATE] Arrival Window: 8:00 AM - 12:00 PM Scheduled Star…" at bounding box center [475, 155] width 99 height 58
click at [481, 180] on p "Duration: 60 minutes" at bounding box center [475, 180] width 99 height 8
click at [476, 178] on p "Duration: 60 minutes" at bounding box center [475, 180] width 99 height 8
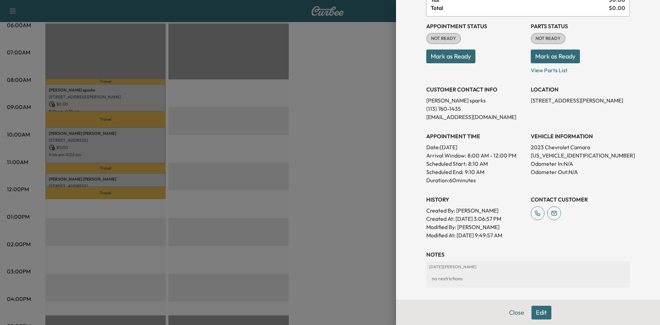
click at [368, 171] on div at bounding box center [330, 162] width 660 height 325
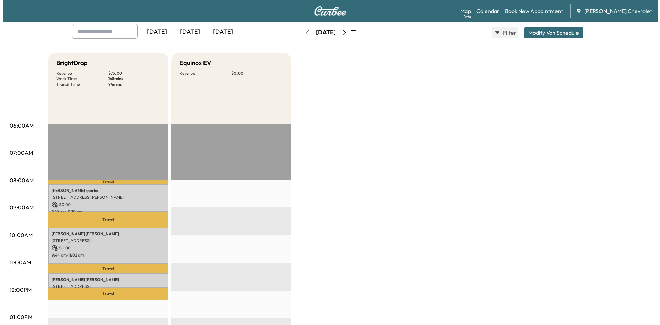
scroll to position [69, 0]
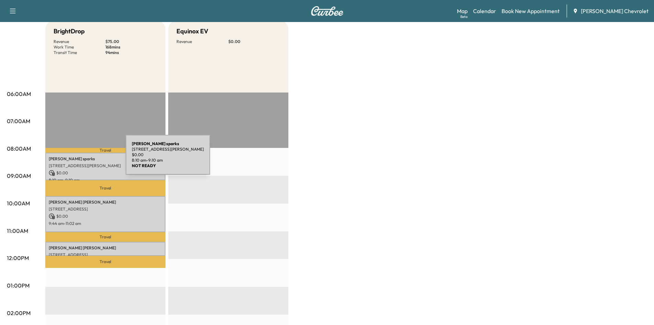
click at [74, 158] on p "[PERSON_NAME]" at bounding box center [105, 158] width 113 height 5
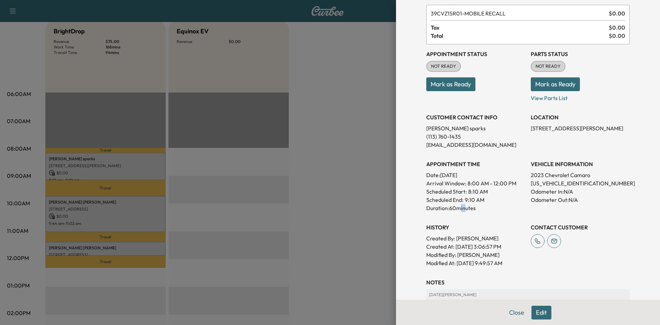
scroll to position [34, 0]
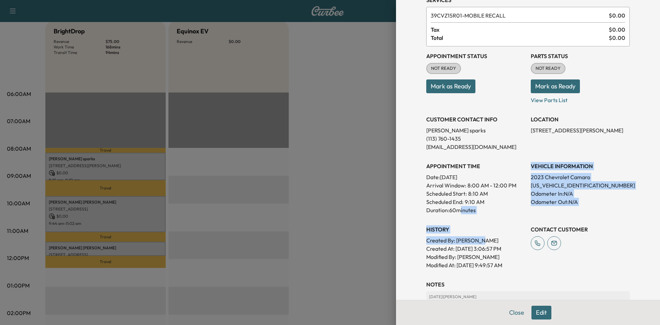
drag, startPoint x: 453, startPoint y: 207, endPoint x: 475, endPoint y: 243, distance: 41.8
click at [475, 243] on p "Created By : [PERSON_NAME]" at bounding box center [475, 240] width 99 height 8
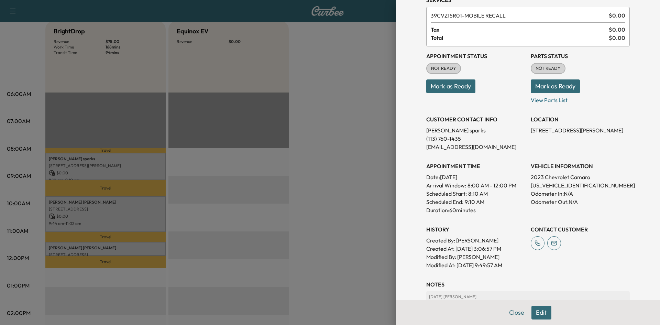
click at [481, 243] on p "Created By : [PERSON_NAME]" at bounding box center [475, 240] width 99 height 8
drag, startPoint x: 484, startPoint y: 242, endPoint x: 451, endPoint y: 244, distance: 32.7
click at [451, 244] on p "Created By : [PERSON_NAME]" at bounding box center [475, 240] width 99 height 8
click at [509, 187] on span "8:00 AM - 12:00 PM" at bounding box center [491, 185] width 49 height 8
click at [253, 150] on div at bounding box center [330, 162] width 660 height 325
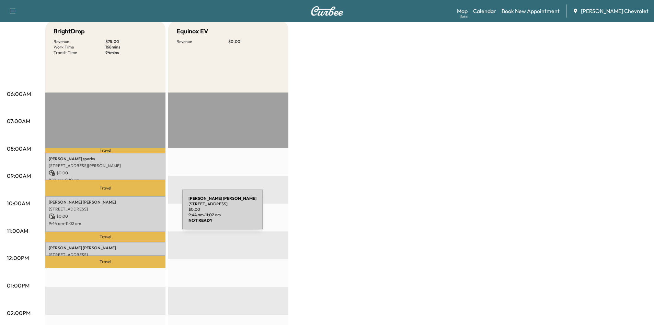
click at [130, 214] on p "$ 0.00" at bounding box center [105, 216] width 113 height 6
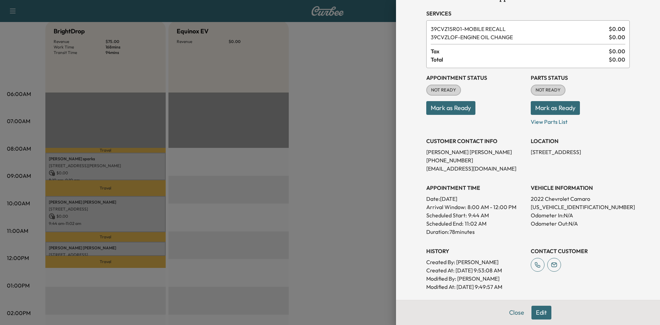
scroll to position [103, 0]
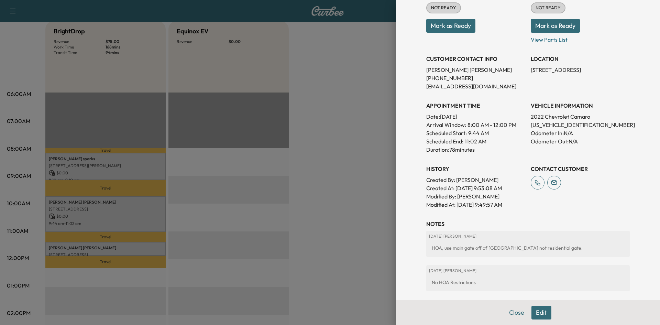
click at [303, 130] on div at bounding box center [330, 162] width 660 height 325
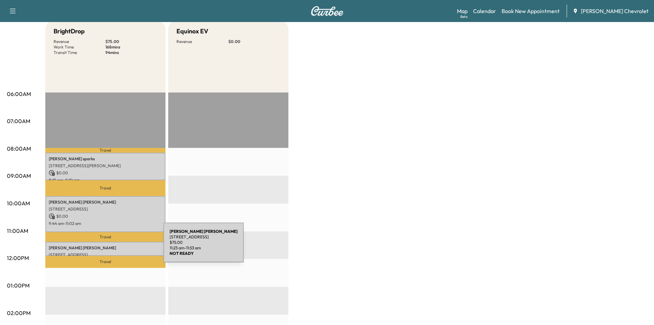
click at [112, 246] on p "[PERSON_NAME]" at bounding box center [105, 247] width 113 height 5
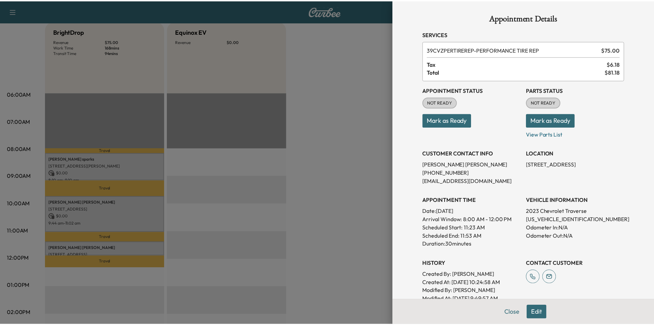
scroll to position [0, 0]
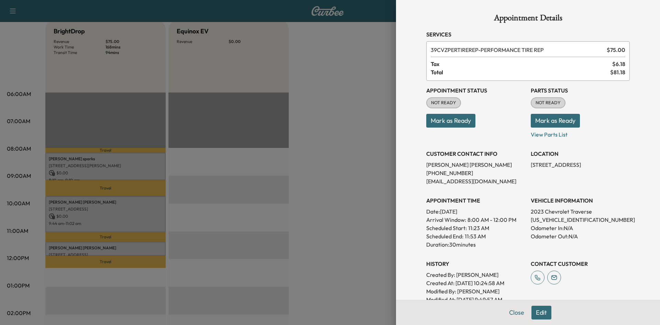
click at [355, 169] on div at bounding box center [330, 162] width 660 height 325
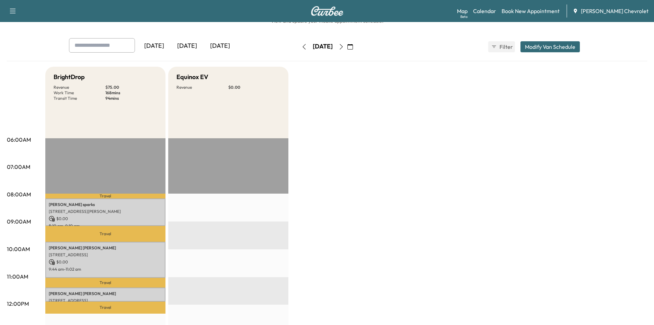
scroll to position [34, 0]
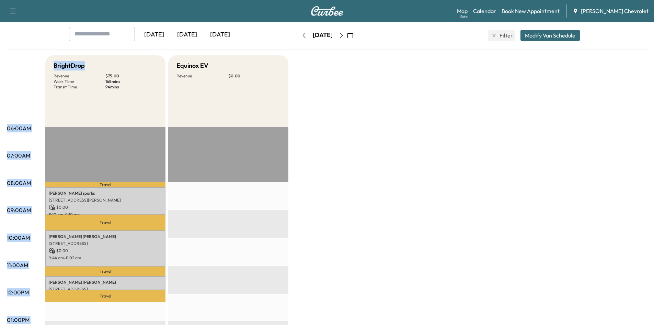
drag, startPoint x: 87, startPoint y: 63, endPoint x: 37, endPoint y: 73, distance: 50.5
click at [37, 73] on div "06:00AM 07:00AM 08:00AM 09:00AM 10:00AM 11:00AM 12:00PM 01:00PM 02:00PM 03:00PM…" at bounding box center [327, 312] width 641 height 515
click at [57, 69] on h5 "BrightDrop" at bounding box center [69, 66] width 31 height 10
